Goal: Information Seeking & Learning: Understand process/instructions

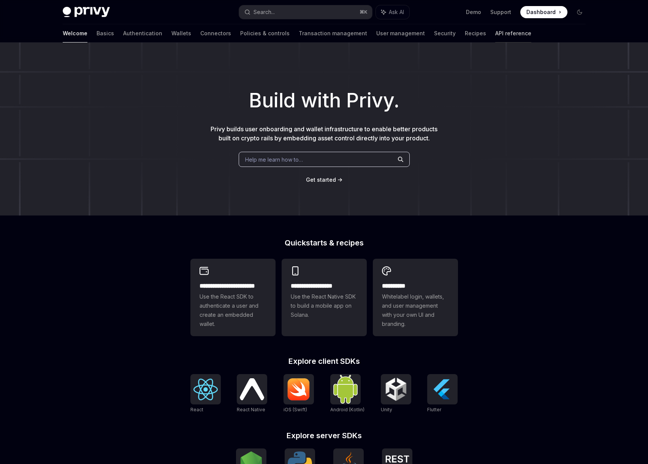
click at [495, 35] on link "API reference" at bounding box center [513, 33] width 36 height 18
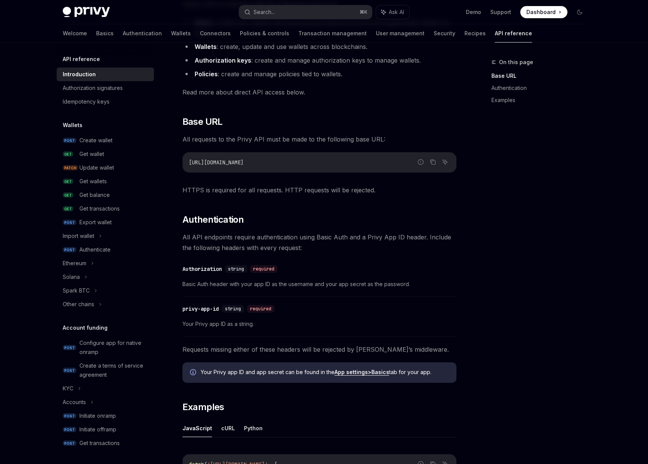
scroll to position [342, 0]
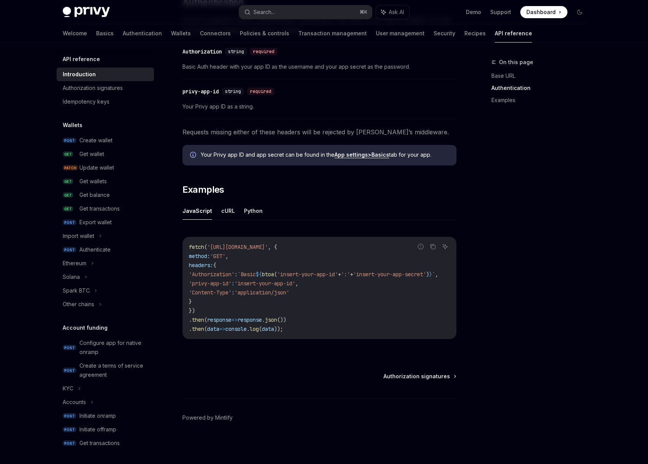
type textarea "*"
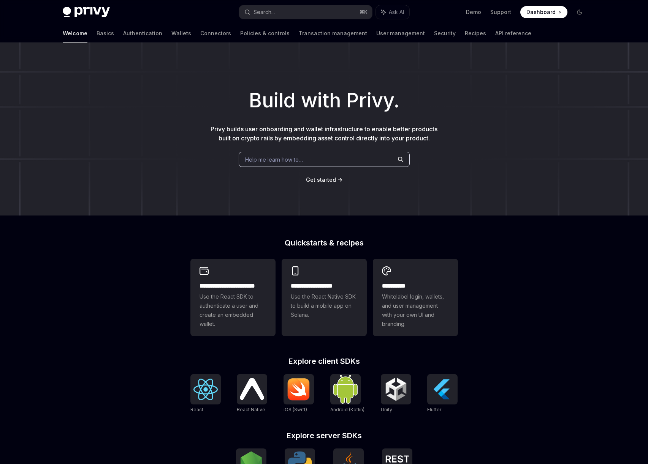
scroll to position [139, 0]
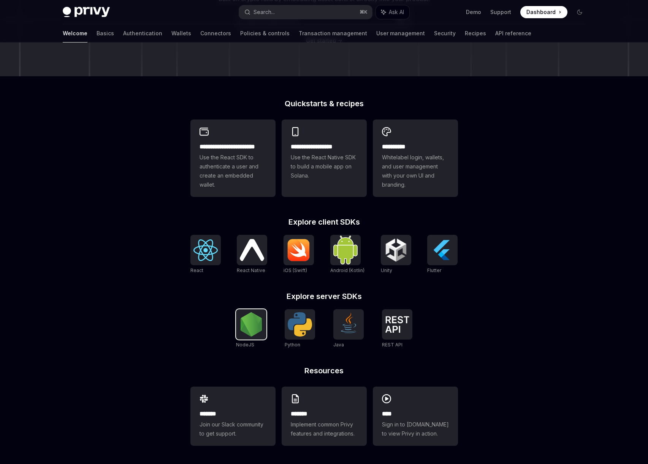
click at [254, 332] on img at bounding box center [251, 325] width 24 height 24
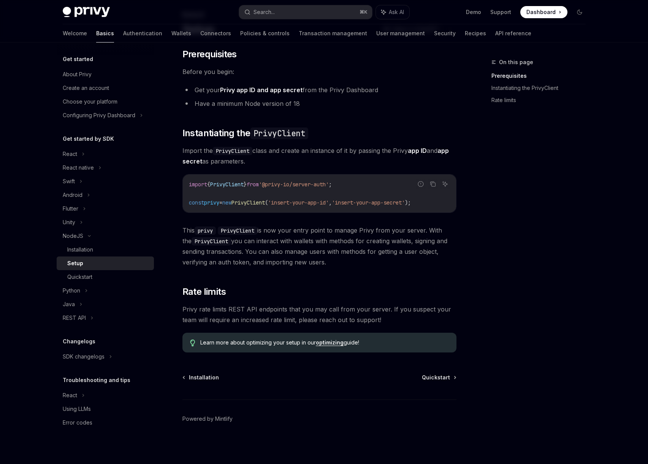
scroll to position [49, 0]
click at [82, 254] on link "Installation" at bounding box center [105, 250] width 97 height 14
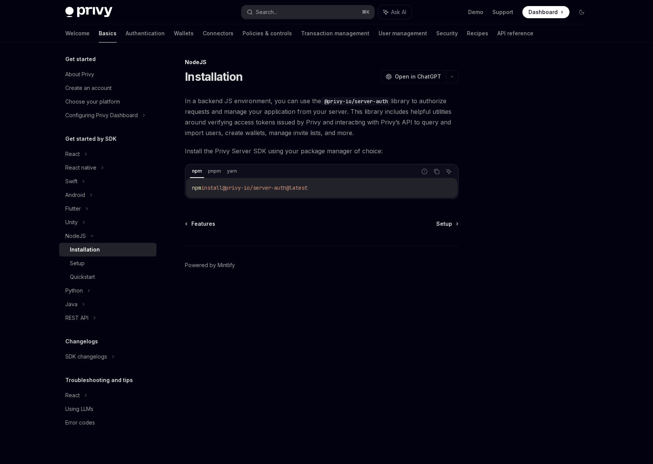
drag, startPoint x: 326, startPoint y: 191, endPoint x: 231, endPoint y: 192, distance: 94.6
click at [231, 192] on code "npm install @privy-io/server-auth@latest" at bounding box center [321, 187] width 259 height 9
copy span "@privy-io/server-auth@latest"
click at [82, 265] on div "Setup" at bounding box center [77, 263] width 15 height 9
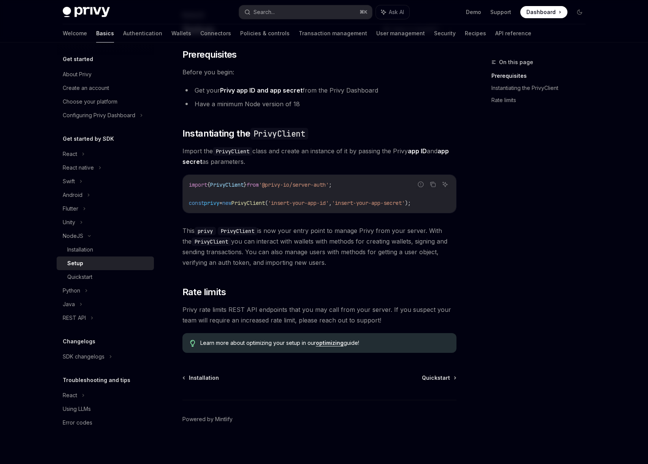
scroll to position [49, 0]
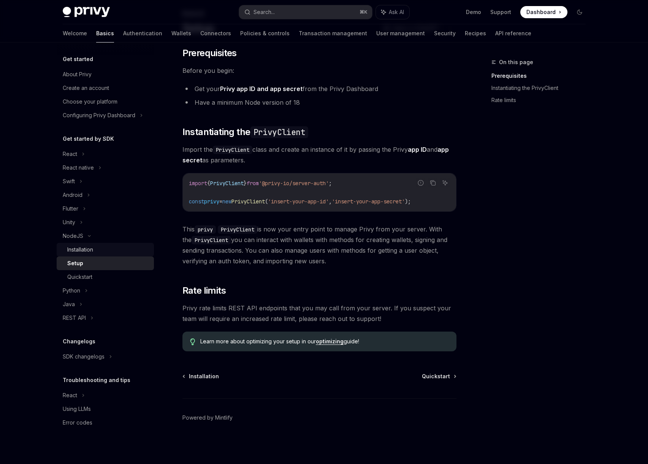
click at [87, 250] on div "Installation" at bounding box center [80, 249] width 26 height 9
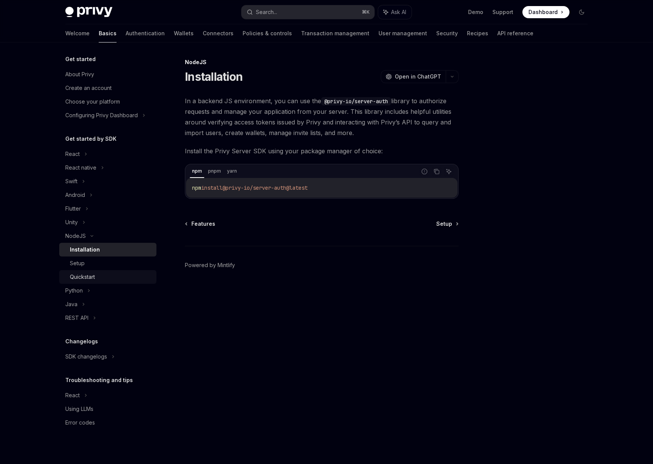
click at [87, 274] on div "Quickstart" at bounding box center [82, 277] width 25 height 9
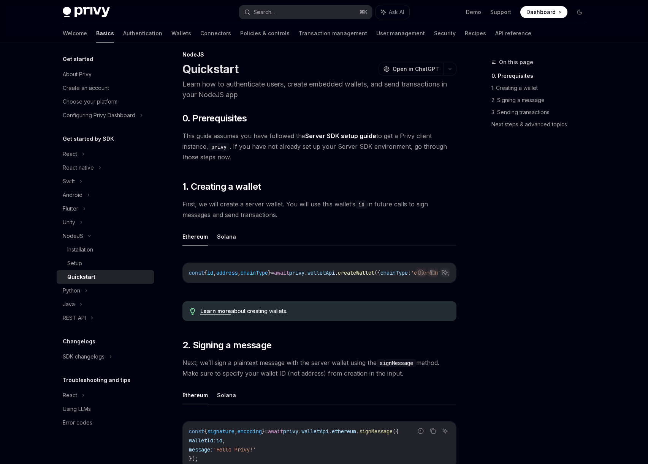
scroll to position [209, 0]
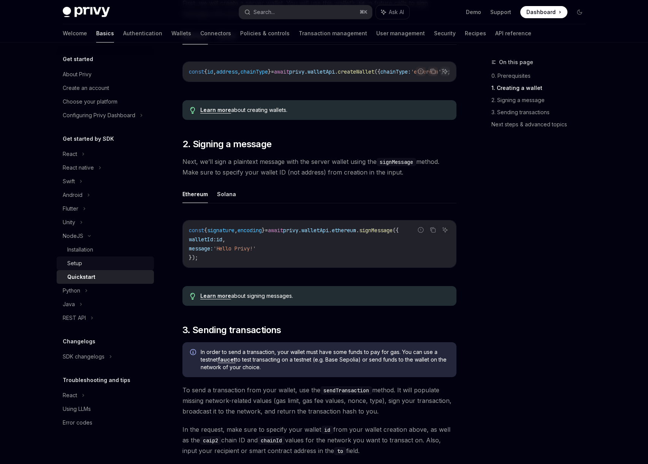
click at [78, 264] on div "Setup" at bounding box center [74, 263] width 15 height 9
type textarea "*"
